Goal: Task Accomplishment & Management: Use online tool/utility

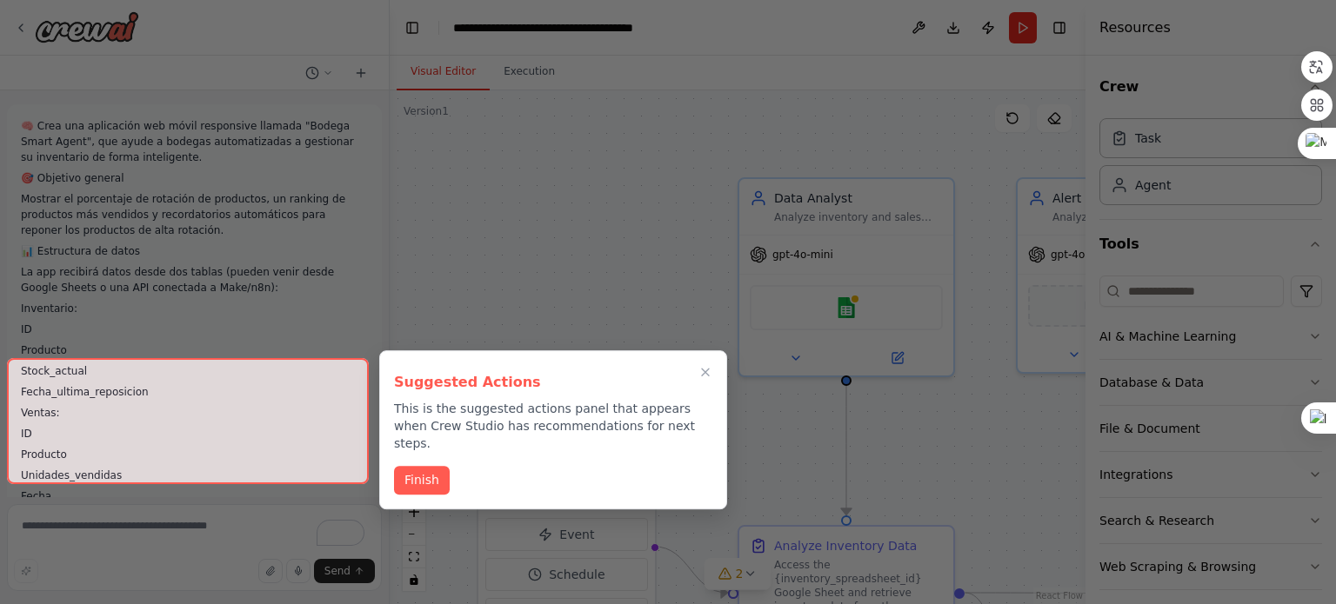
scroll to position [4016, 0]
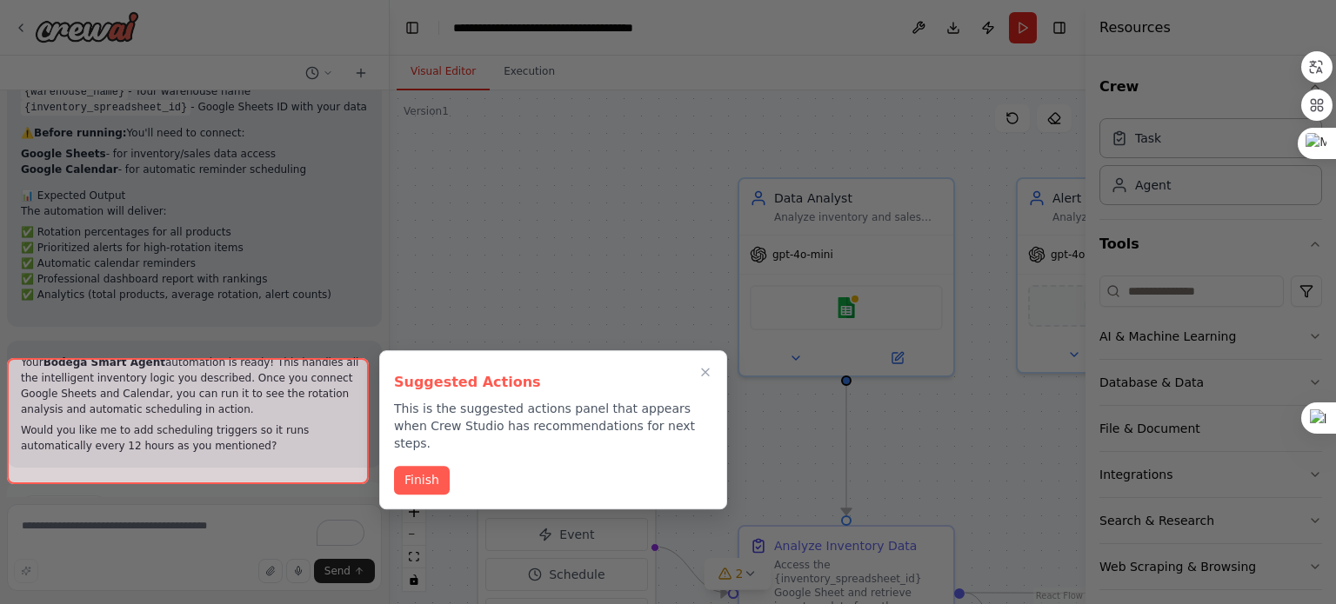
click at [511, 267] on div at bounding box center [668, 302] width 1336 height 604
click at [712, 373] on icon "Close walkthrough" at bounding box center [706, 372] width 16 height 16
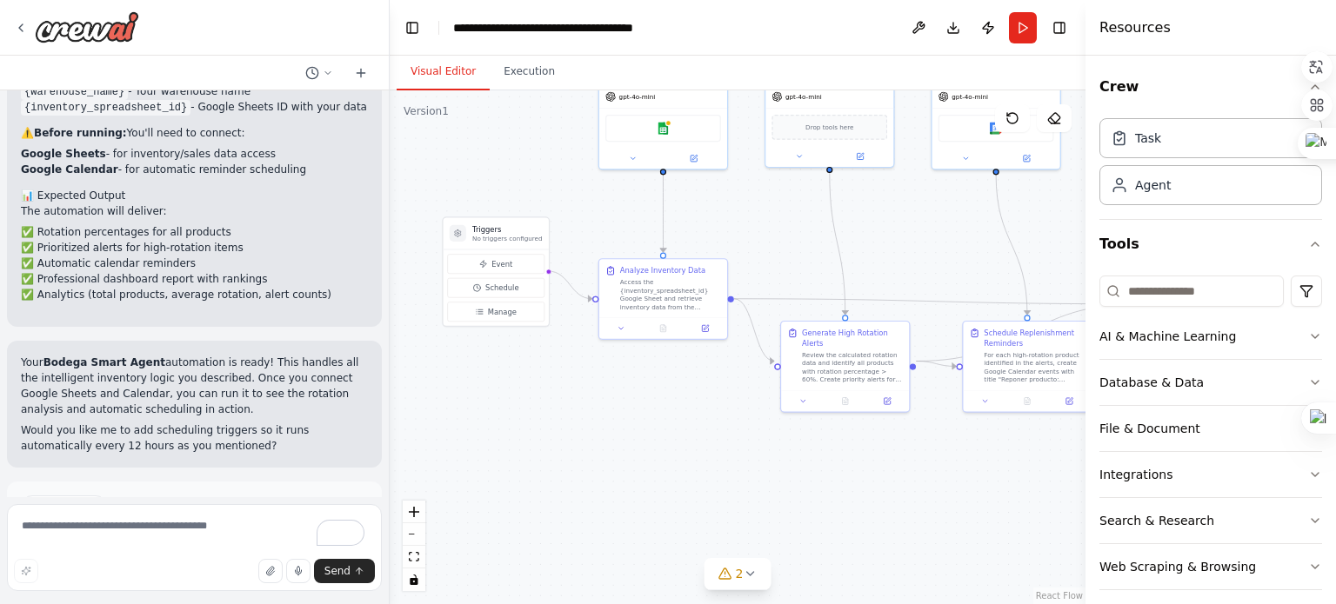
drag, startPoint x: 630, startPoint y: 395, endPoint x: 539, endPoint y: 344, distance: 104.0
click at [539, 344] on div ".deletable-edge-delete-btn { width: 20px; height: 20px; border: 0px solid #ffff…" at bounding box center [738, 347] width 696 height 514
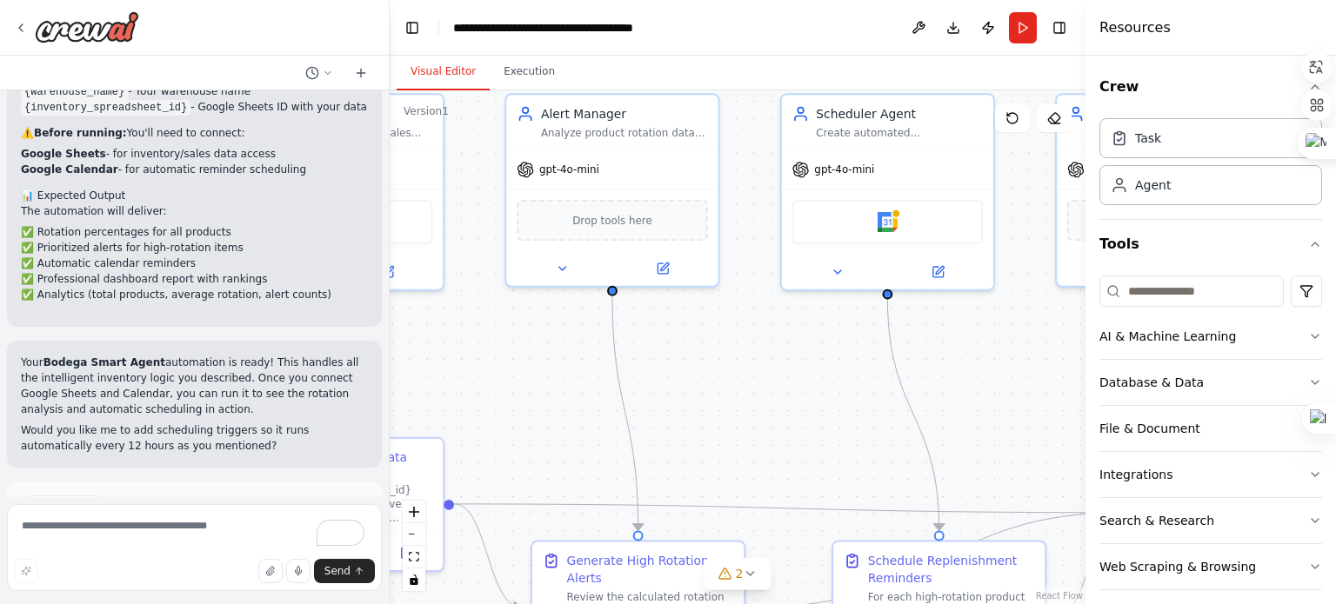
drag, startPoint x: 844, startPoint y: 359, endPoint x: 433, endPoint y: 388, distance: 411.5
click at [433, 388] on div ".deletable-edge-delete-btn { width: 20px; height: 20px; border: 0px solid #ffff…" at bounding box center [738, 347] width 696 height 514
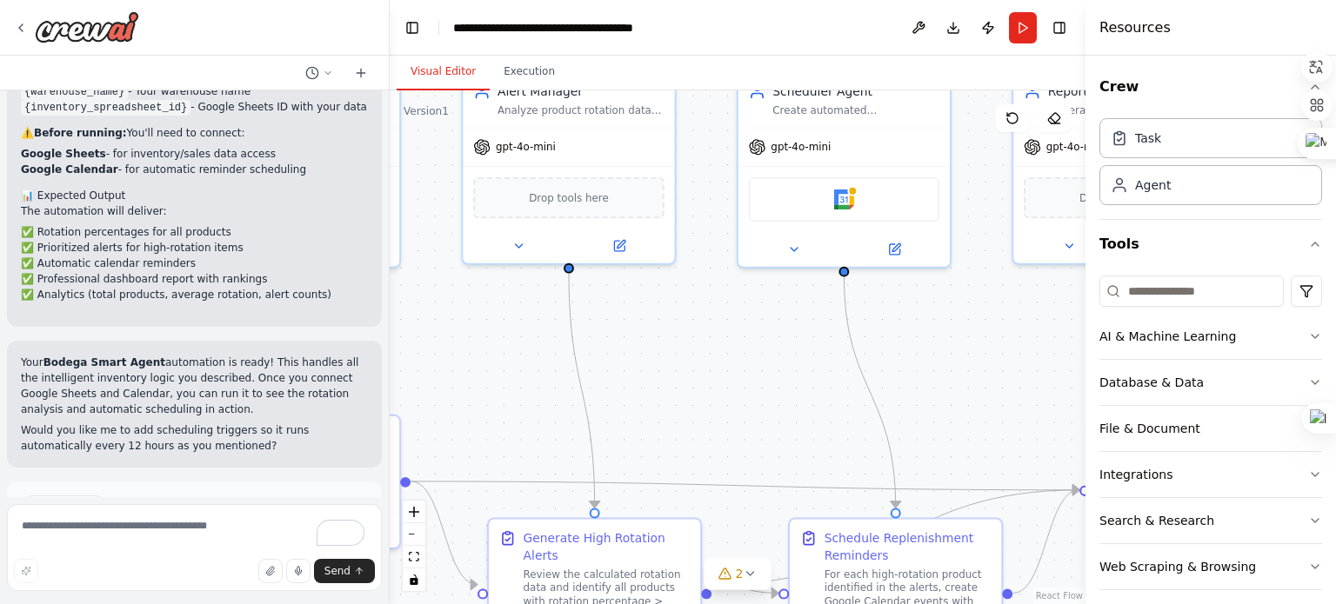
drag, startPoint x: 775, startPoint y: 348, endPoint x: 683, endPoint y: 330, distance: 93.8
click at [683, 330] on div ".deletable-edge-delete-btn { width: 20px; height: 20px; border: 0px solid #ffff…" at bounding box center [738, 347] width 696 height 514
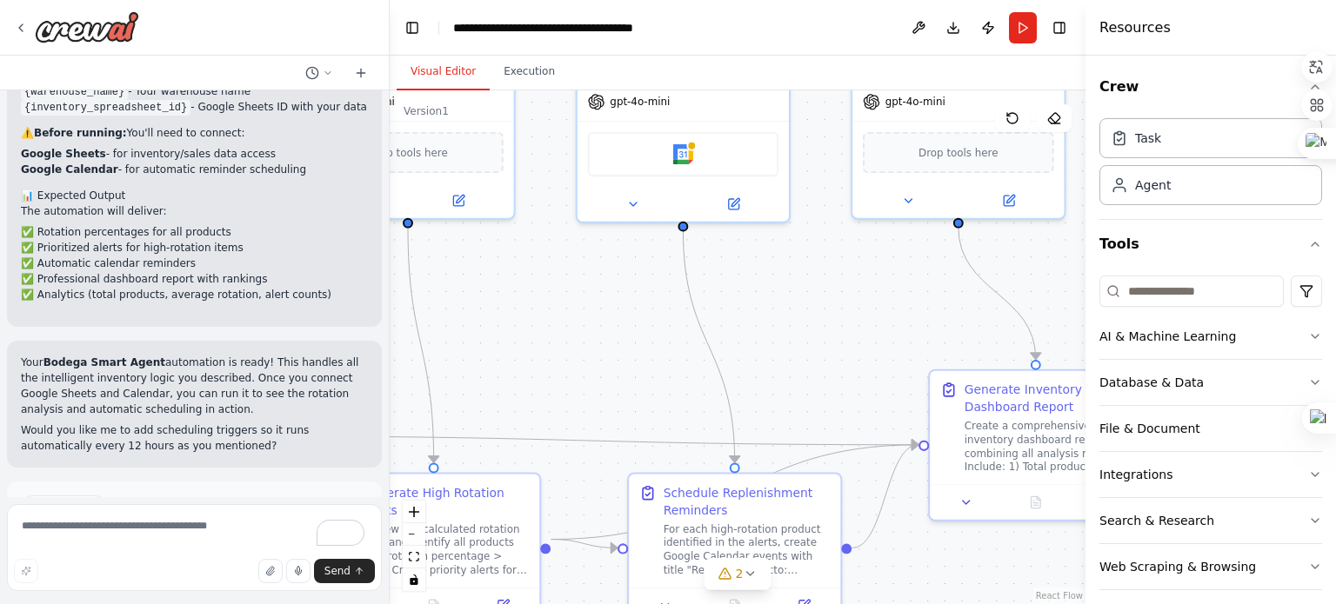
drag, startPoint x: 897, startPoint y: 357, endPoint x: 790, endPoint y: 286, distance: 128.6
click at [790, 286] on div ".deletable-edge-delete-btn { width: 20px; height: 20px; border: 0px solid #ffff…" at bounding box center [738, 347] width 696 height 514
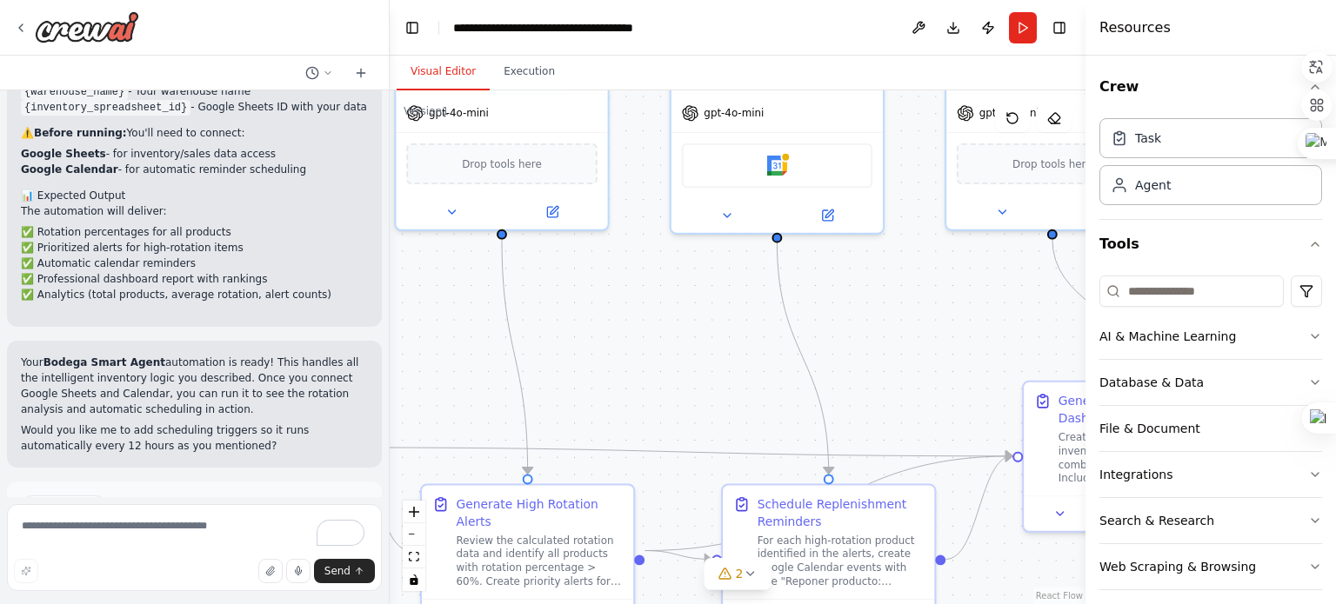
drag, startPoint x: 790, startPoint y: 286, endPoint x: 887, endPoint y: 302, distance: 98.7
click at [887, 302] on div ".deletable-edge-delete-btn { width: 20px; height: 20px; border: 0px solid #ffff…" at bounding box center [738, 347] width 696 height 514
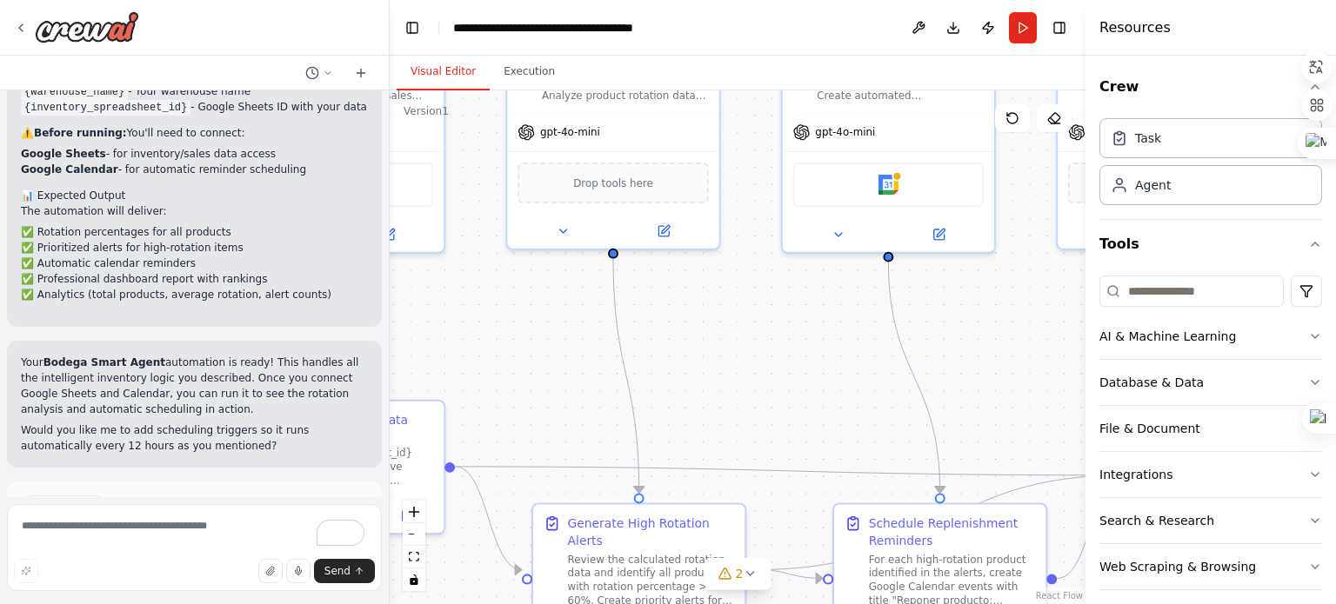
drag, startPoint x: 887, startPoint y: 302, endPoint x: 997, endPoint y: 316, distance: 110.5
click at [997, 316] on div ".deletable-edge-delete-btn { width: 20px; height: 20px; border: 0px solid #ffff…" at bounding box center [738, 347] width 696 height 514
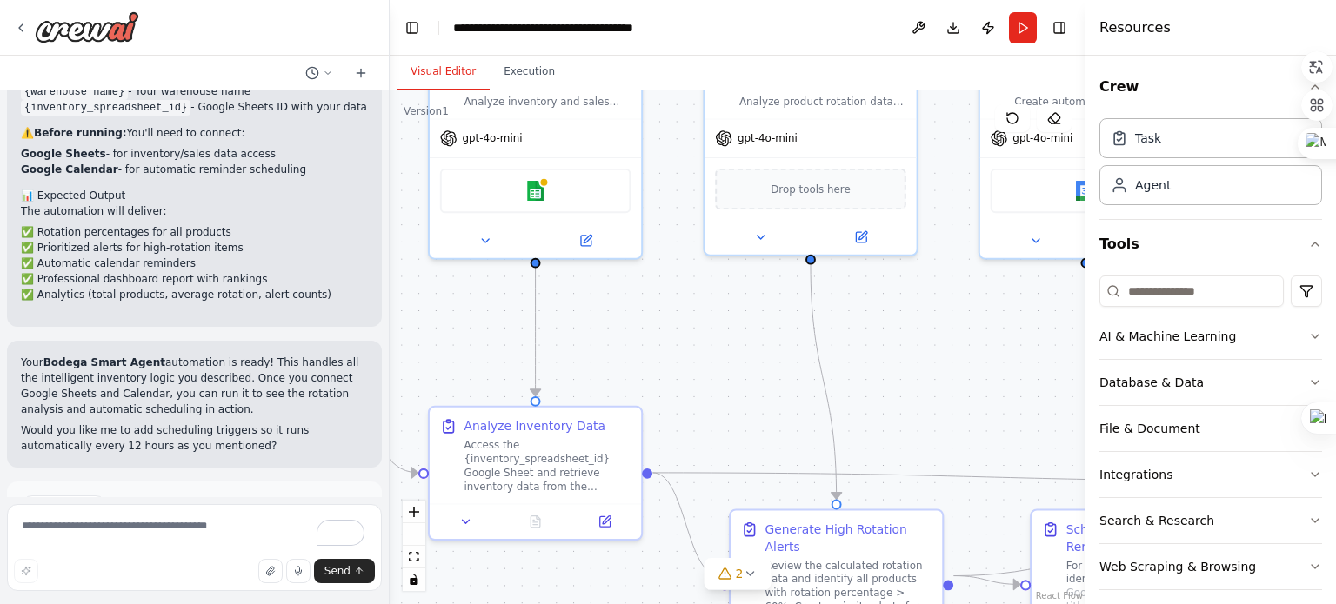
drag, startPoint x: 744, startPoint y: 367, endPoint x: 1003, endPoint y: 368, distance: 258.3
click at [1003, 368] on div ".deletable-edge-delete-btn { width: 20px; height: 20px; border: 0px solid #ffff…" at bounding box center [738, 347] width 696 height 514
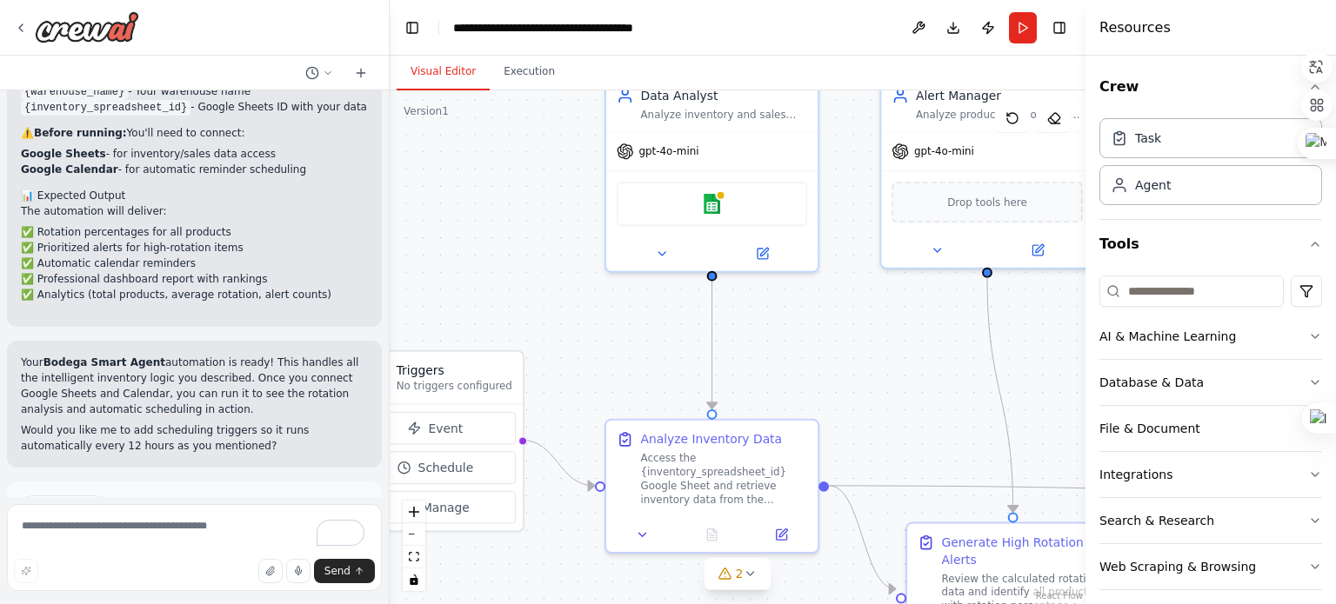
drag, startPoint x: 775, startPoint y: 341, endPoint x: 889, endPoint y: 362, distance: 115.8
click at [889, 362] on div ".deletable-edge-delete-btn { width: 20px; height: 20px; border: 0px solid #ffff…" at bounding box center [738, 347] width 696 height 514
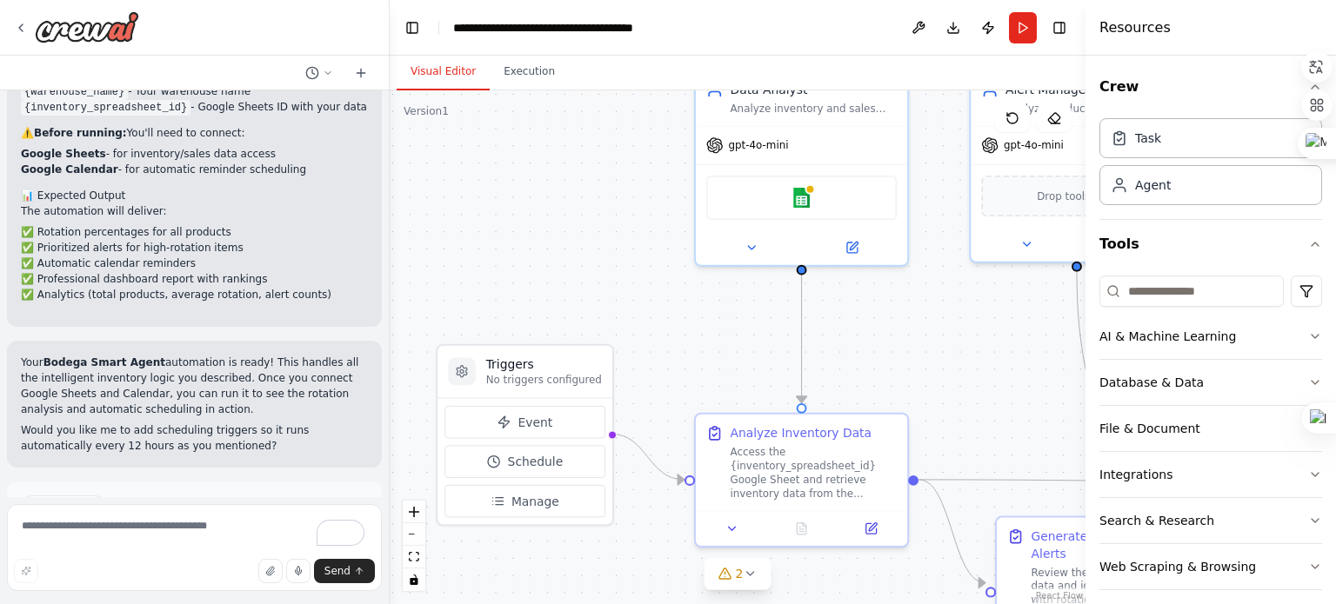
drag, startPoint x: 612, startPoint y: 347, endPoint x: 695, endPoint y: 344, distance: 82.7
click at [695, 344] on div ".deletable-edge-delete-btn { width: 20px; height: 20px; border: 0px solid #ffff…" at bounding box center [738, 347] width 696 height 514
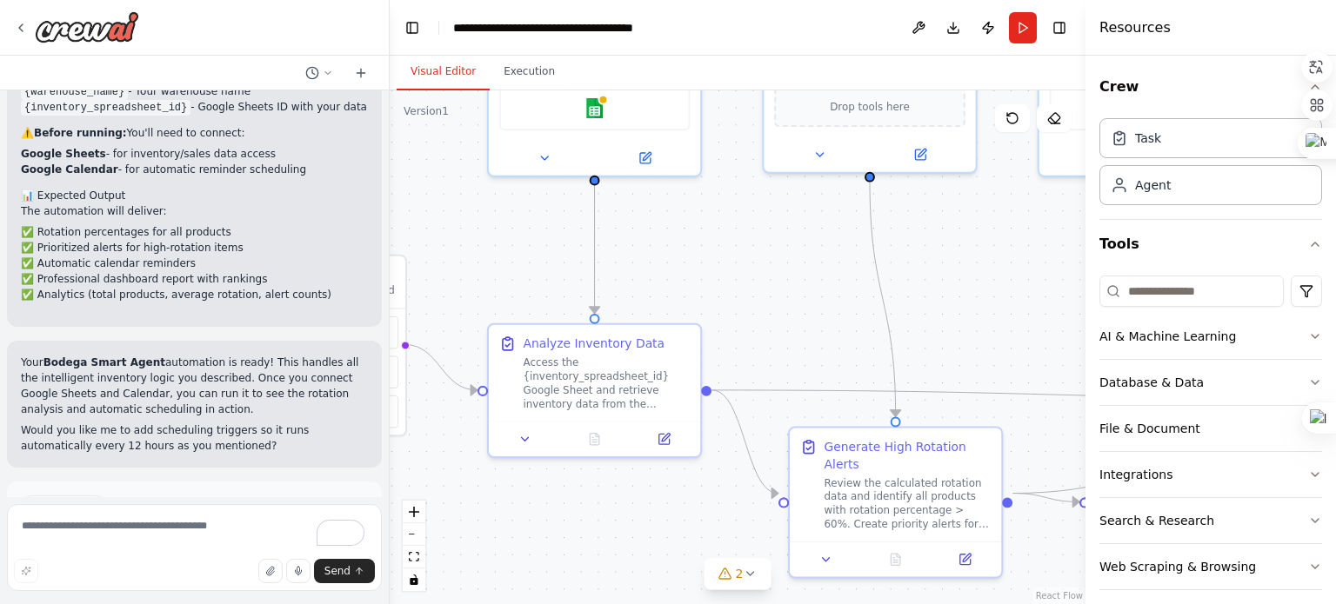
drag, startPoint x: 671, startPoint y: 333, endPoint x: 467, endPoint y: 239, distance: 224.1
click at [467, 239] on div ".deletable-edge-delete-btn { width: 20px; height: 20px; border: 0px solid #ffff…" at bounding box center [738, 347] width 696 height 514
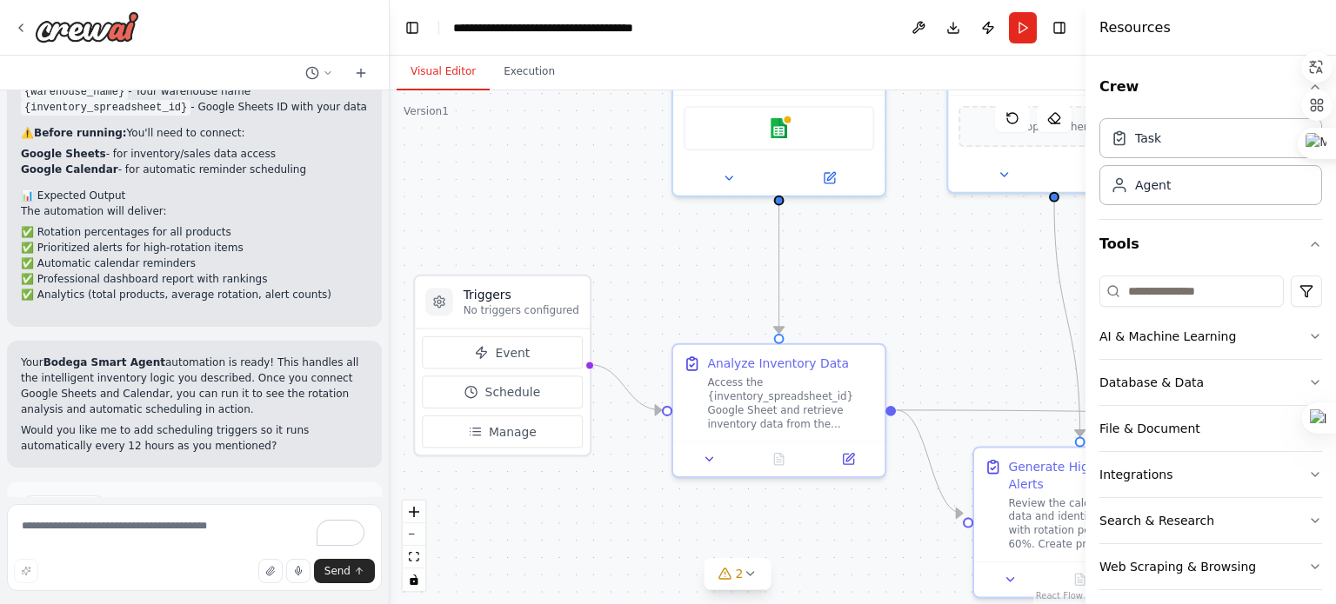
drag, startPoint x: 467, startPoint y: 239, endPoint x: 564, endPoint y: 221, distance: 98.3
click at [564, 221] on div ".deletable-edge-delete-btn { width: 20px; height: 20px; border: 0px solid #ffff…" at bounding box center [738, 347] width 696 height 514
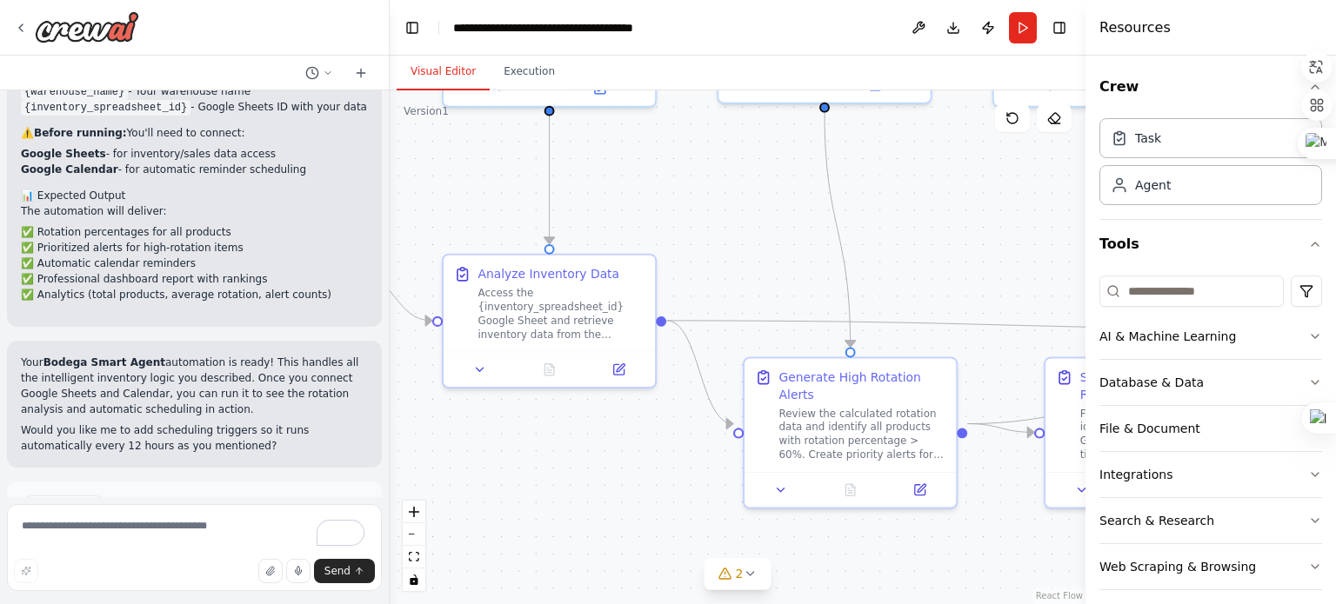
drag, startPoint x: 564, startPoint y: 221, endPoint x: 424, endPoint y: 170, distance: 148.3
click at [424, 170] on div ".deletable-edge-delete-btn { width: 20px; height: 20px; border: 0px solid #ffff…" at bounding box center [738, 347] width 696 height 514
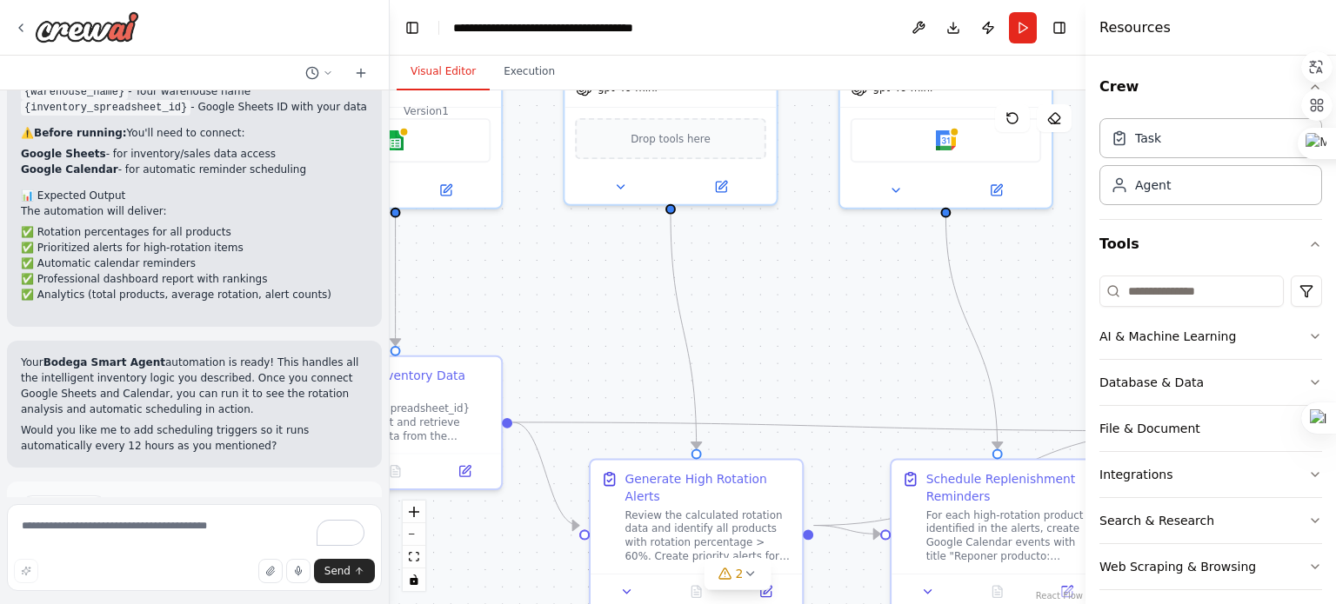
drag, startPoint x: 738, startPoint y: 194, endPoint x: 536, endPoint y: 361, distance: 261.9
click at [536, 361] on div ".deletable-edge-delete-btn { width: 20px; height: 20px; border: 0px solid #ffff…" at bounding box center [738, 347] width 696 height 514
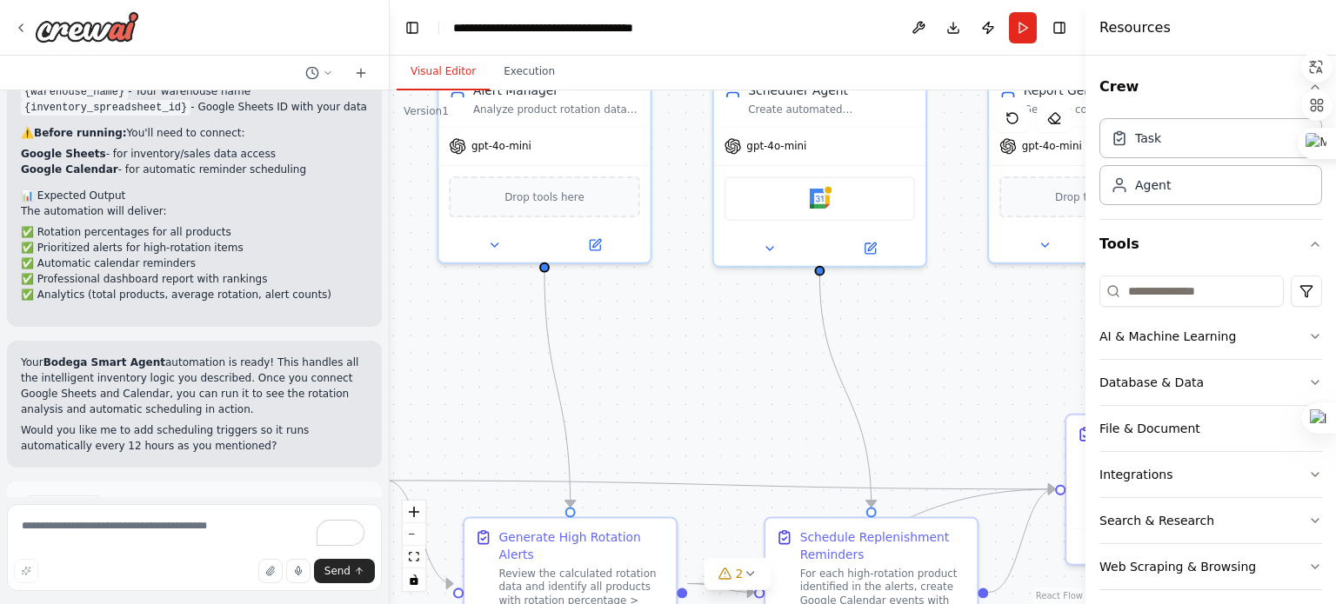
drag, startPoint x: 754, startPoint y: 354, endPoint x: 644, endPoint y: 342, distance: 110.3
click at [644, 342] on div ".deletable-edge-delete-btn { width: 20px; height: 20px; border: 0px solid #ffff…" at bounding box center [738, 347] width 696 height 514
